Goal: Transaction & Acquisition: Purchase product/service

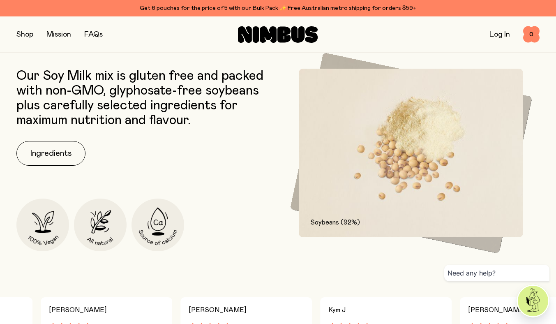
scroll to position [409, 0]
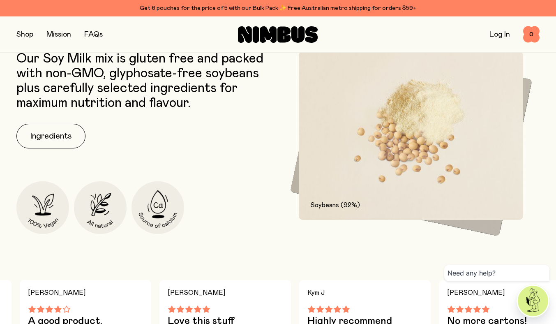
click at [466, 224] on div "Soybeans (92%)" at bounding box center [397, 200] width 214 height 72
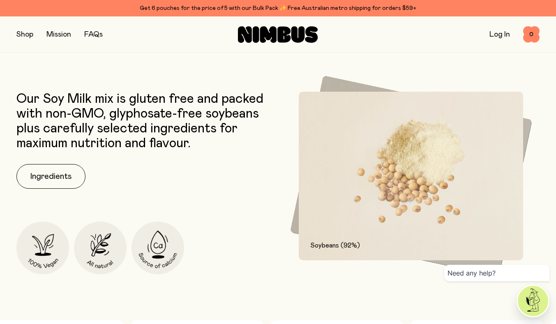
scroll to position [357, 0]
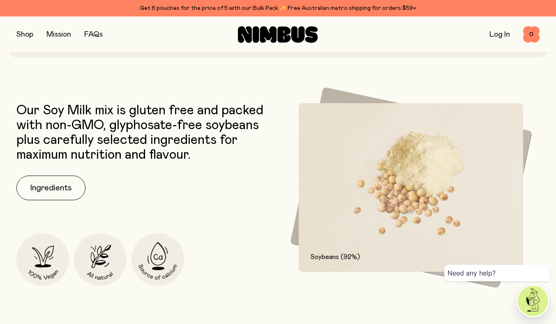
click at [341, 94] on img at bounding box center [411, 187] width 242 height 201
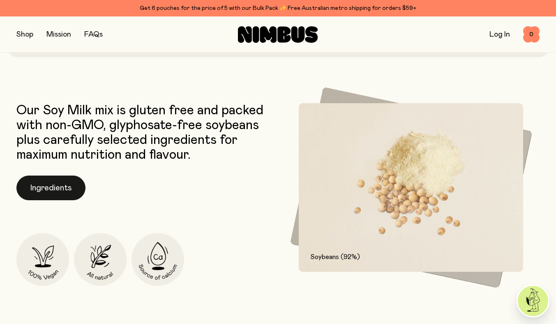
click at [36, 185] on button "Ingredients" at bounding box center [50, 187] width 69 height 25
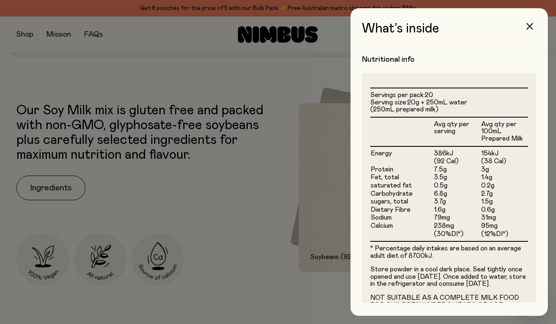
scroll to position [191, 0]
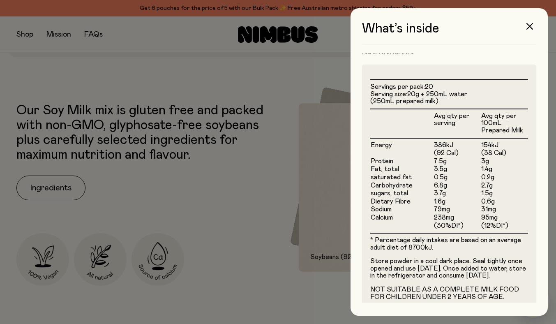
click at [222, 212] on div at bounding box center [278, 162] width 556 height 324
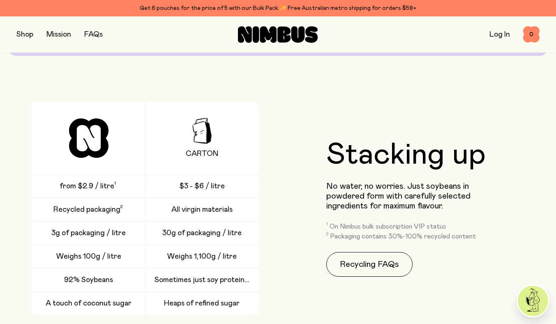
scroll to position [1141, 0]
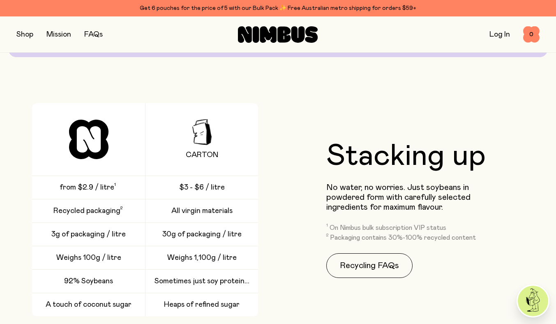
click at [192, 270] on div "Sometimes just soy protein..." at bounding box center [201, 281] width 113 height 23
click at [214, 284] on span "Sometimes just soy protein..." at bounding box center [201, 281] width 95 height 10
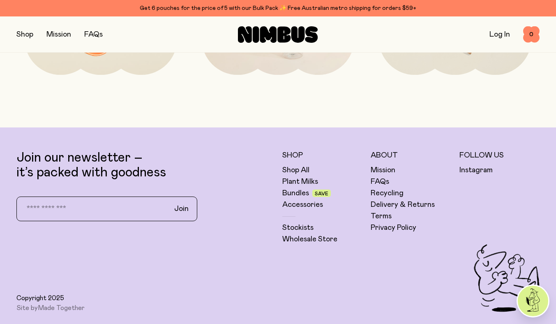
scroll to position [2103, 0]
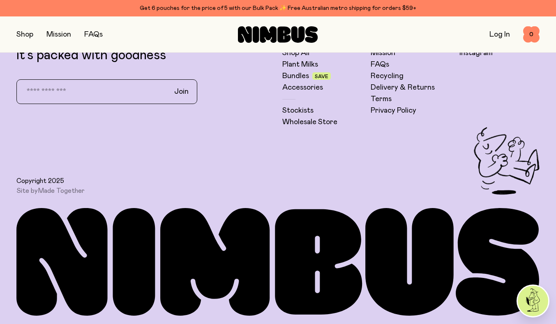
click at [242, 8] on div "Get 6 pouches for the price of 5 with our Bulk Pack ✨ Free Australian metro shi…" at bounding box center [277, 8] width 523 height 10
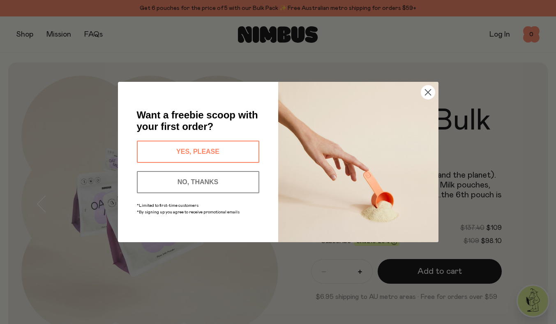
click at [430, 90] on icon "Close dialog" at bounding box center [428, 93] width 6 height 6
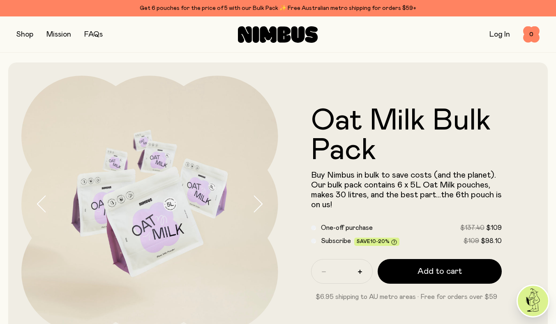
click at [21, 34] on button "button" at bounding box center [24, 35] width 17 height 12
